Goal: Information Seeking & Learning: Learn about a topic

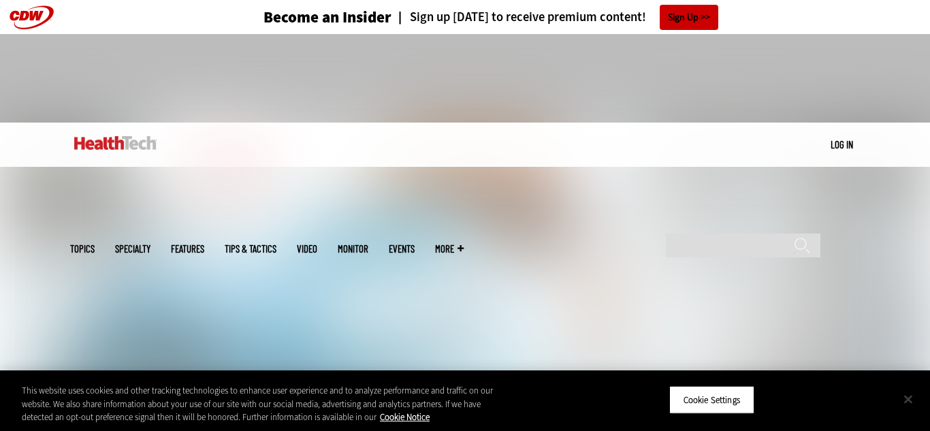
click at [912, 396] on button "Close" at bounding box center [908, 399] width 30 height 30
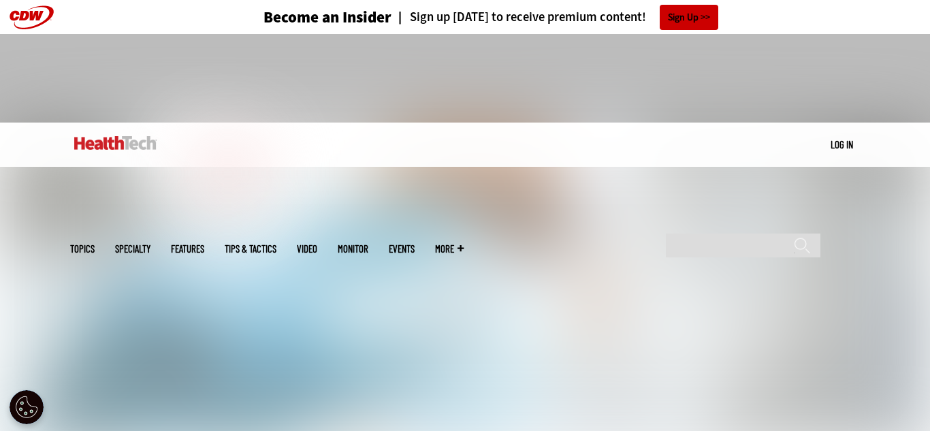
click at [148, 24] on div "Become an Insider Sign up [DATE] to receive premium content! Sign Up" at bounding box center [465, 17] width 790 height 34
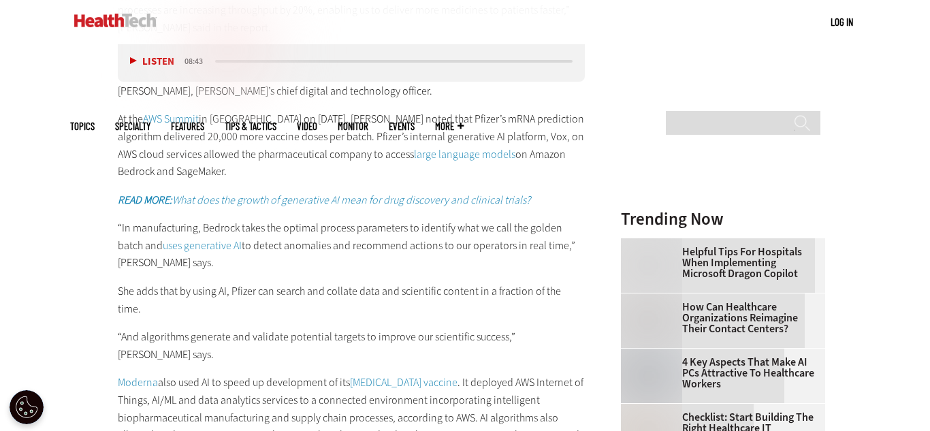
scroll to position [1426, 0]
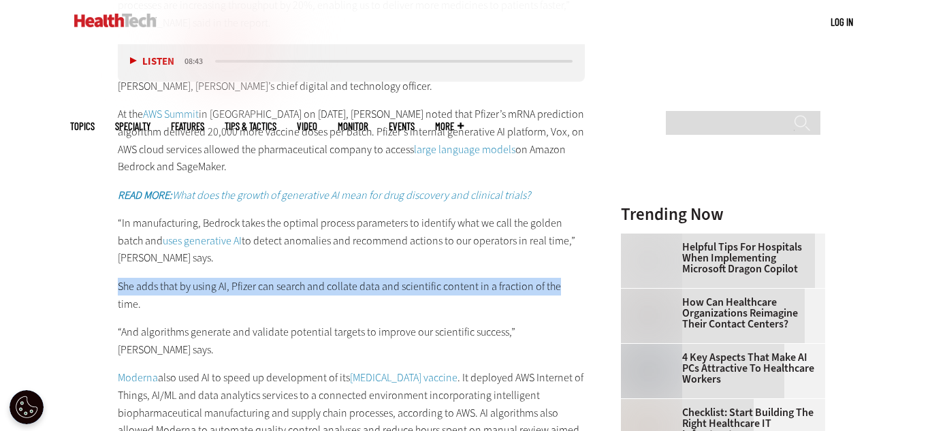
drag, startPoint x: 118, startPoint y: 291, endPoint x: 556, endPoint y: 289, distance: 437.8
click at [556, 289] on p "She adds that by using AI, Pfizer can search and collate data and scientific co…" at bounding box center [351, 295] width 467 height 35
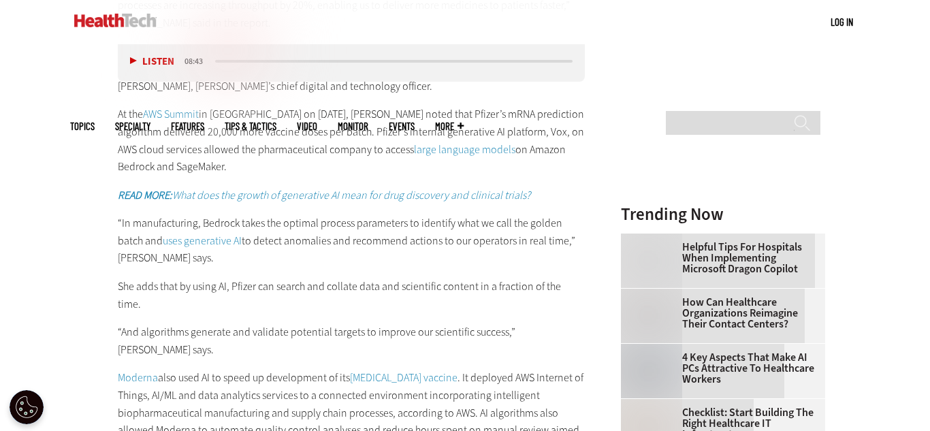
drag, startPoint x: 586, startPoint y: 287, endPoint x: 270, endPoint y: 298, distance: 316.1
click at [372, 302] on div "How Drug Companies Accelerate Drug Manufacturing Using AI Using AI, Pfizer is a…" at bounding box center [351, 368] width 467 height 1013
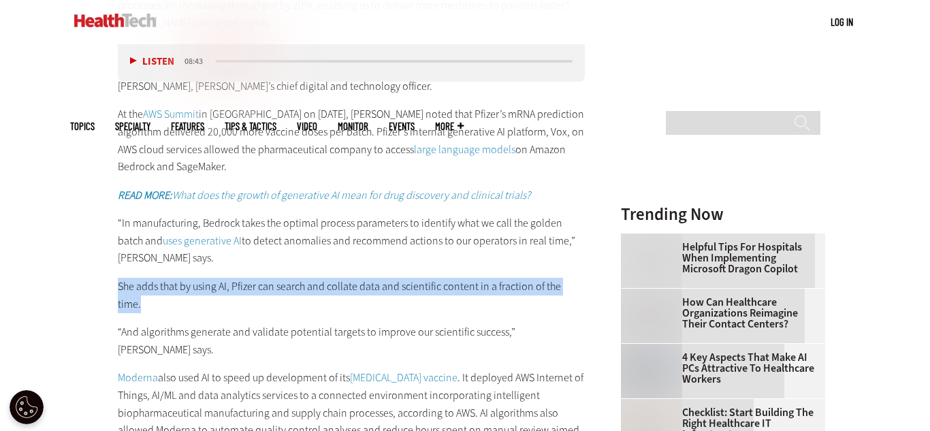
drag, startPoint x: 585, startPoint y: 285, endPoint x: 81, endPoint y: 281, distance: 503.8
copy p "She adds that by using AI, Pfizer can search and collate data and scientific co…"
